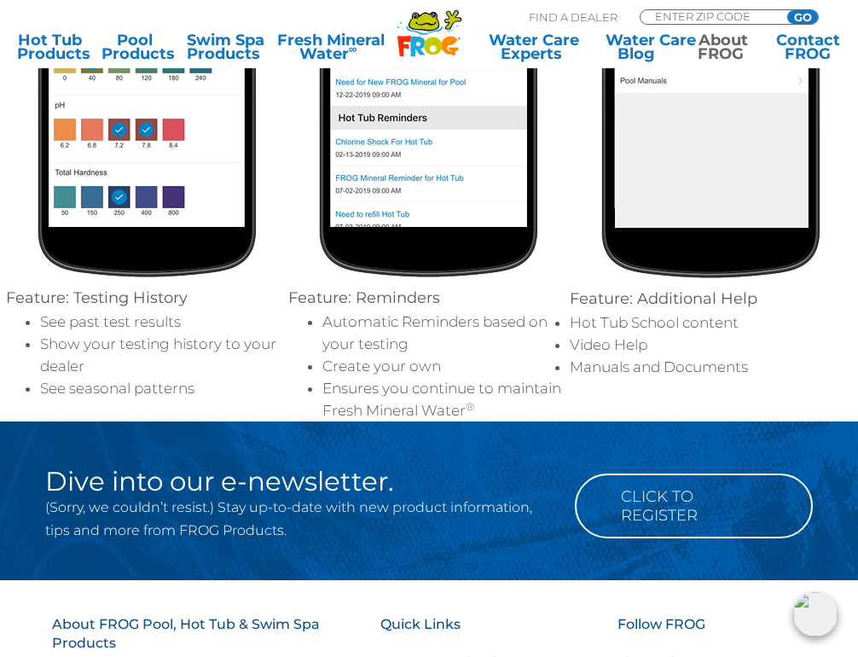
scroll to position [1629, 0]
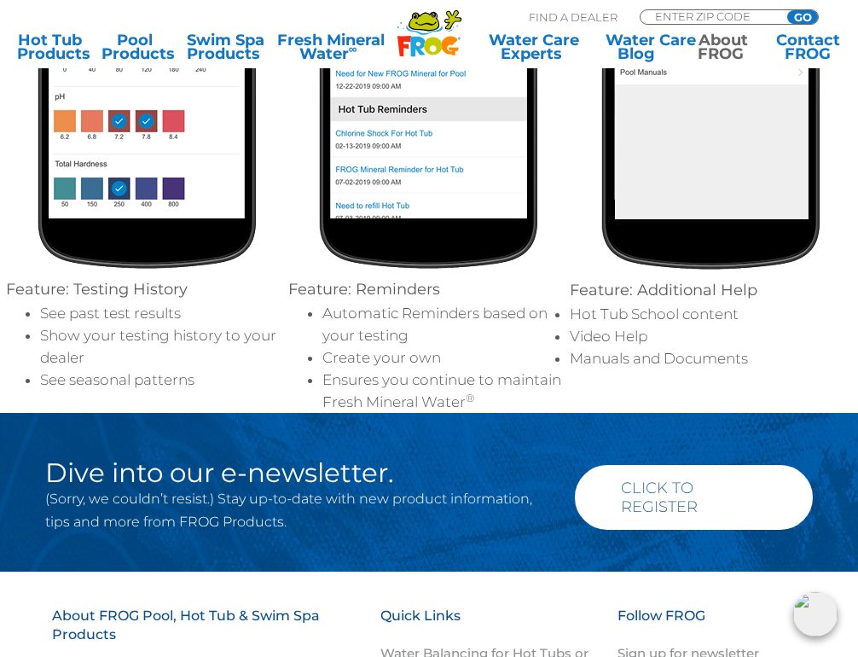
click at [718, 495] on link "Click to Register" at bounding box center [694, 497] width 238 height 65
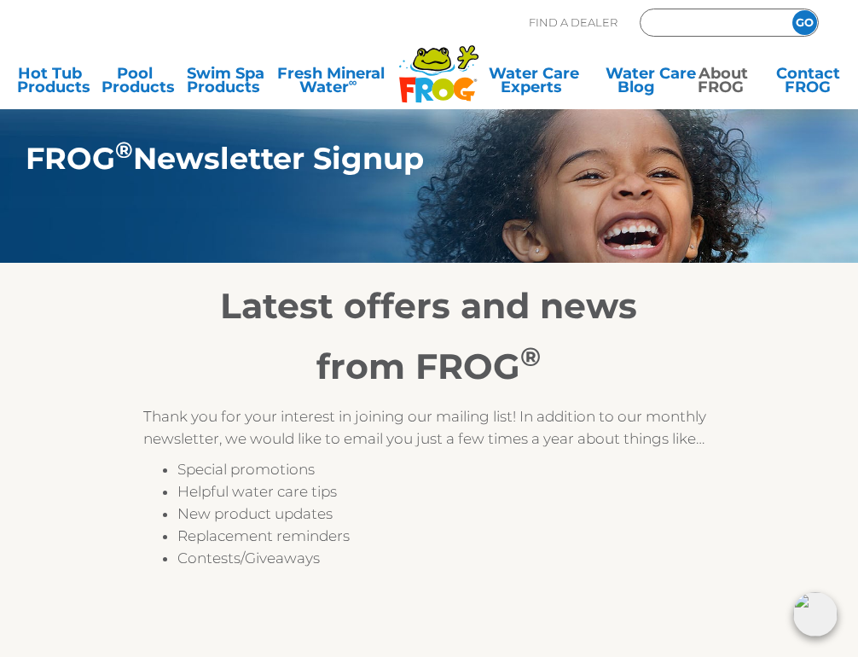
click at [688, 24] on input "Zip Code Form" at bounding box center [710, 24] width 115 height 20
click at [688, 24] on input "2957" at bounding box center [710, 24] width 115 height 20
type input "29576"
click at [805, 24] on input "GO" at bounding box center [804, 22] width 25 height 25
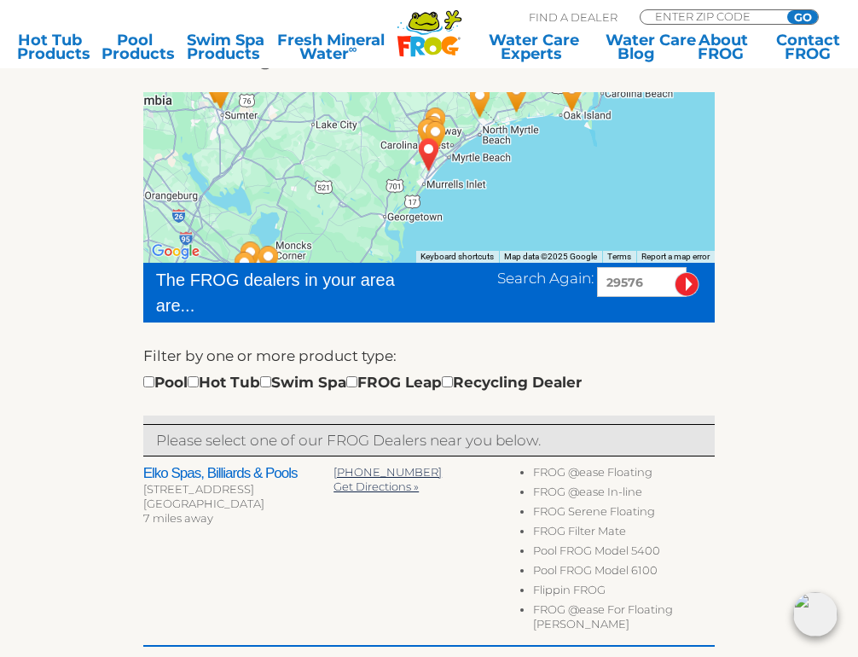
scroll to position [293, 0]
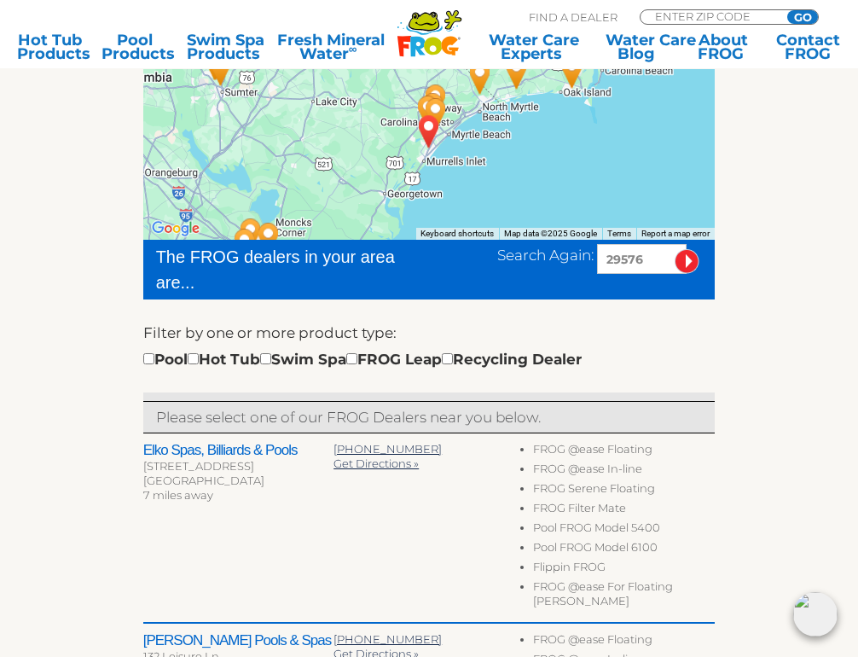
click at [199, 361] on input "checkbox" at bounding box center [193, 358] width 11 height 11
checkbox input "true"
